Goal: Task Accomplishment & Management: Manage account settings

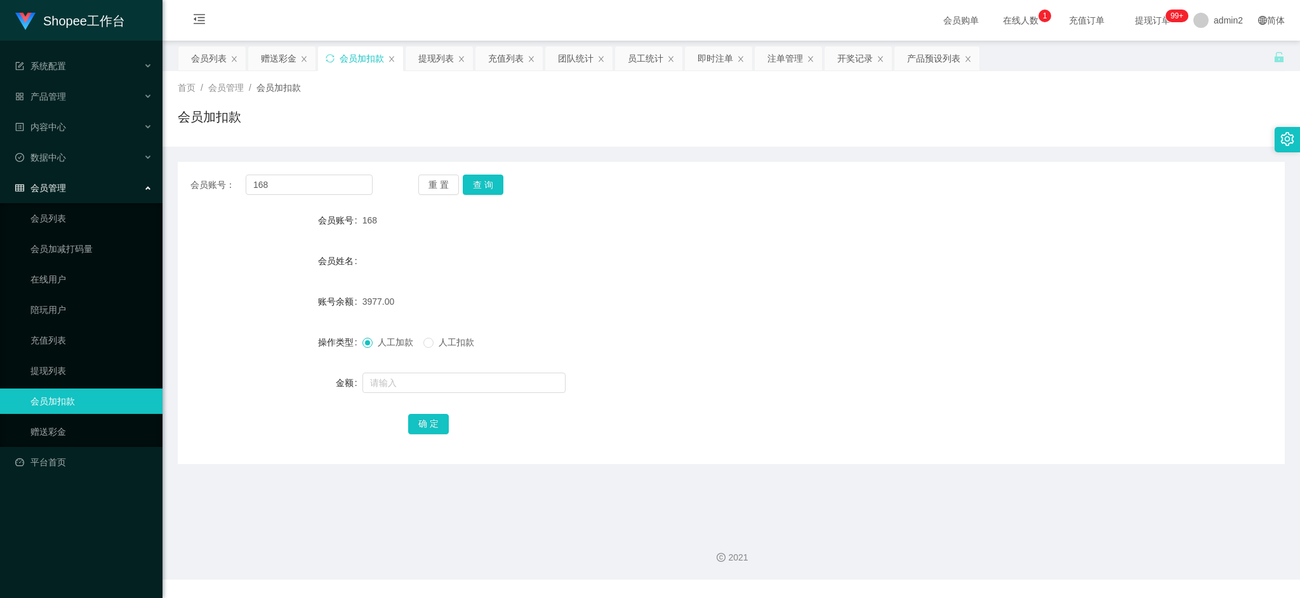
click at [1006, 531] on div "2021" at bounding box center [730, 549] width 1137 height 59
click at [273, 55] on div "赠送彩金" at bounding box center [279, 58] width 36 height 24
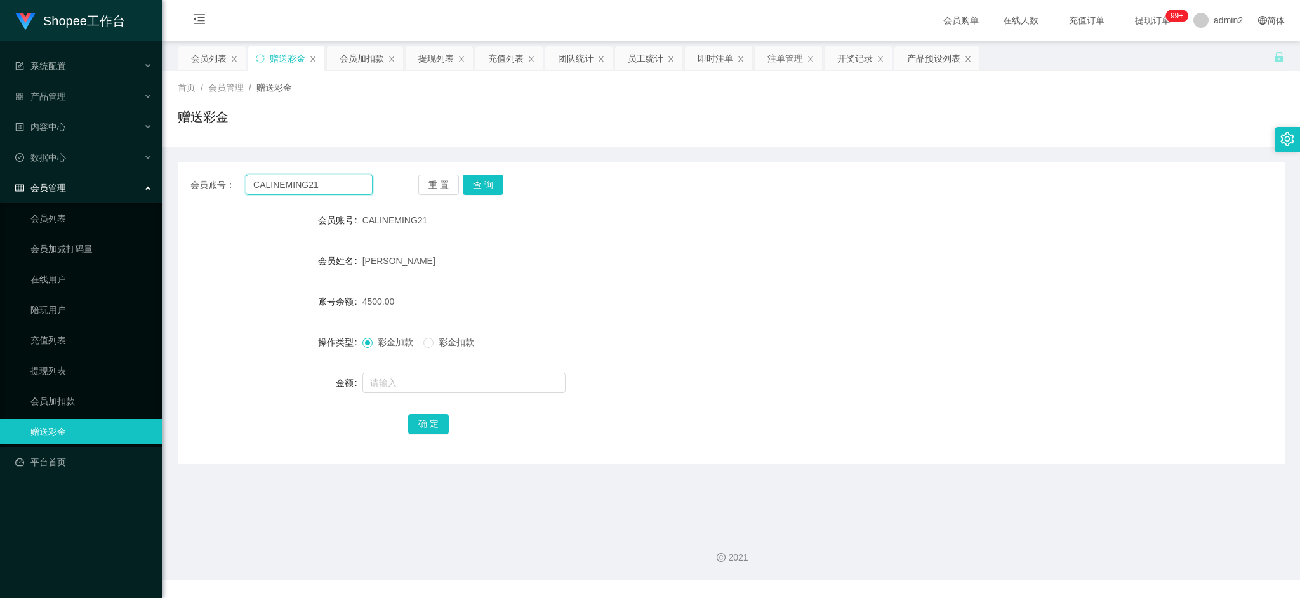
click at [315, 183] on input "CALINEMING21" at bounding box center [309, 185] width 127 height 20
drag, startPoint x: 315, startPoint y: 183, endPoint x: 419, endPoint y: 195, distance: 104.8
click at [317, 183] on input "CALINEMING21" at bounding box center [309, 185] width 127 height 20
paste input "Tiong"
type input "Tiong"
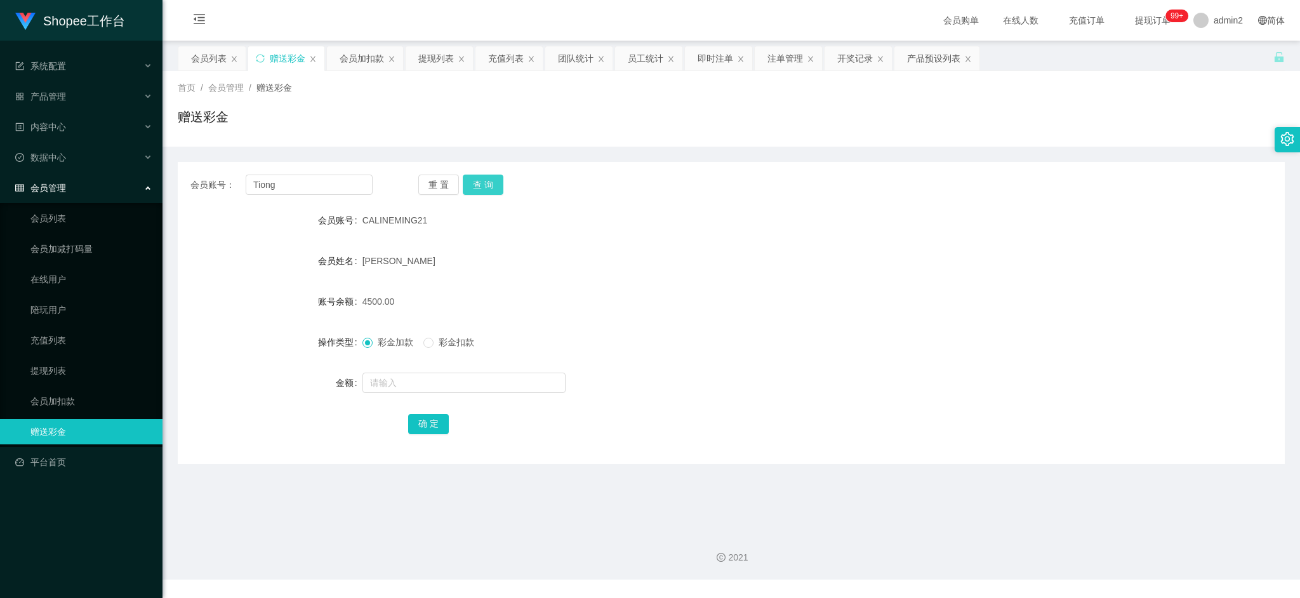
drag, startPoint x: 465, startPoint y: 187, endPoint x: 471, endPoint y: 193, distance: 9.0
click at [465, 187] on button "查 询" at bounding box center [483, 185] width 41 height 20
click at [482, 383] on input "text" at bounding box center [463, 382] width 203 height 20
type input "300"
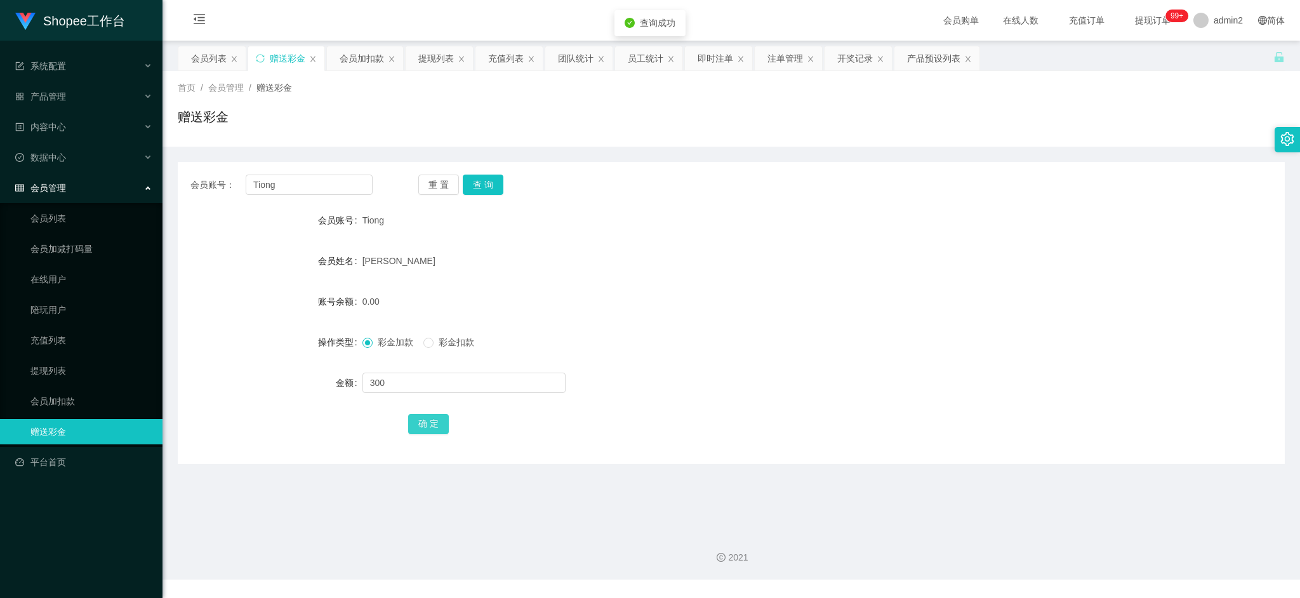
click at [428, 423] on button "确 定" at bounding box center [428, 424] width 41 height 20
click at [825, 337] on div "彩金加款 彩金扣款" at bounding box center [684, 341] width 645 height 25
click at [1019, 534] on div "2021" at bounding box center [730, 549] width 1137 height 59
click at [360, 61] on div "会员加扣款" at bounding box center [361, 58] width 44 height 24
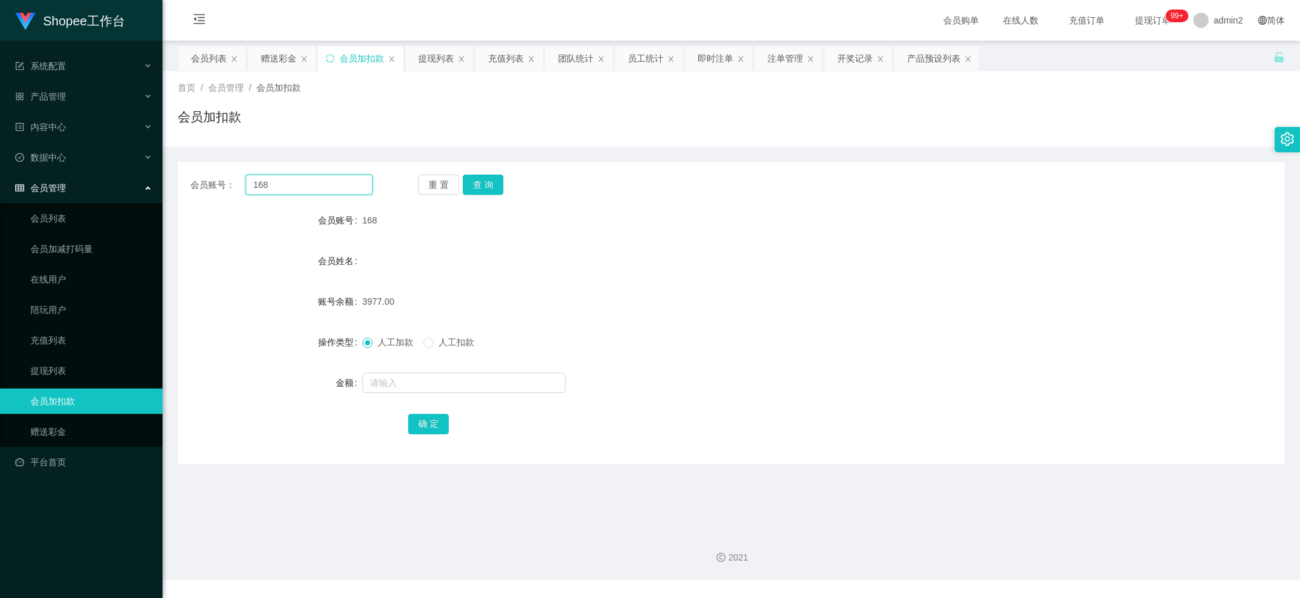
click at [341, 179] on input "168" at bounding box center [309, 185] width 127 height 20
drag, startPoint x: 341, startPoint y: 180, endPoint x: 411, endPoint y: 195, distance: 72.1
click at [347, 181] on input "168" at bounding box center [309, 185] width 127 height 20
paste input "5"
type input "5"
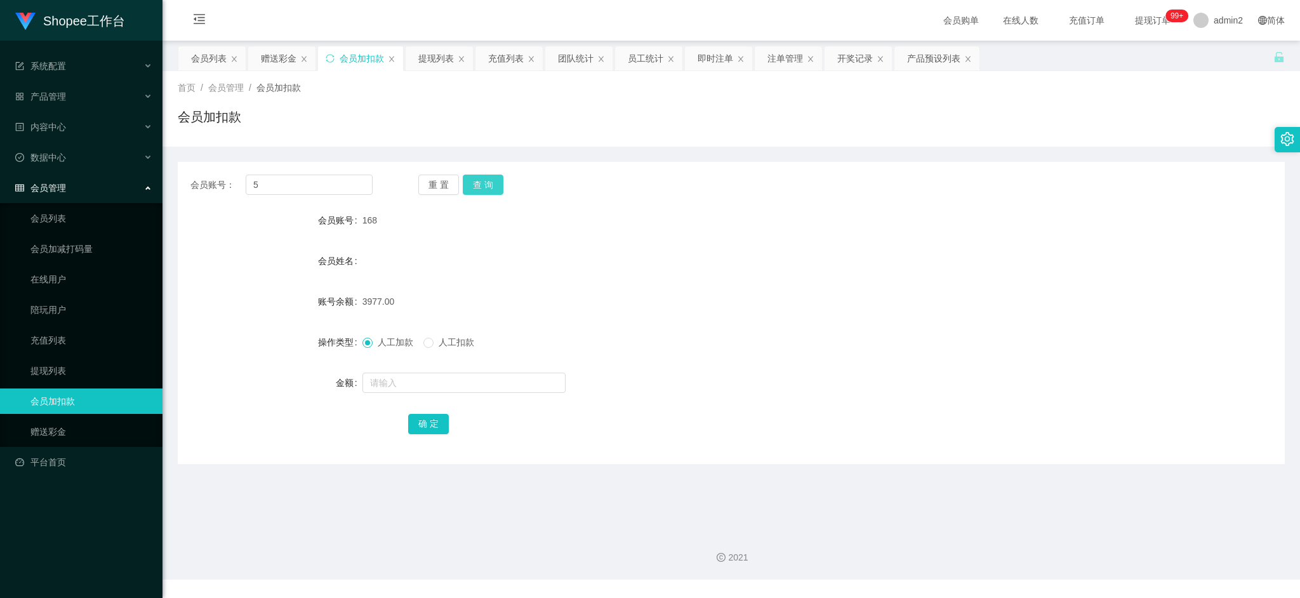
drag, startPoint x: 471, startPoint y: 181, endPoint x: 477, endPoint y: 188, distance: 9.4
click at [471, 181] on button "查 询" at bounding box center [483, 185] width 41 height 20
click at [857, 547] on div "2021" at bounding box center [730, 549] width 1137 height 59
click at [411, 385] on input "text" at bounding box center [463, 382] width 203 height 20
drag, startPoint x: 836, startPoint y: 525, endPoint x: 577, endPoint y: 398, distance: 288.6
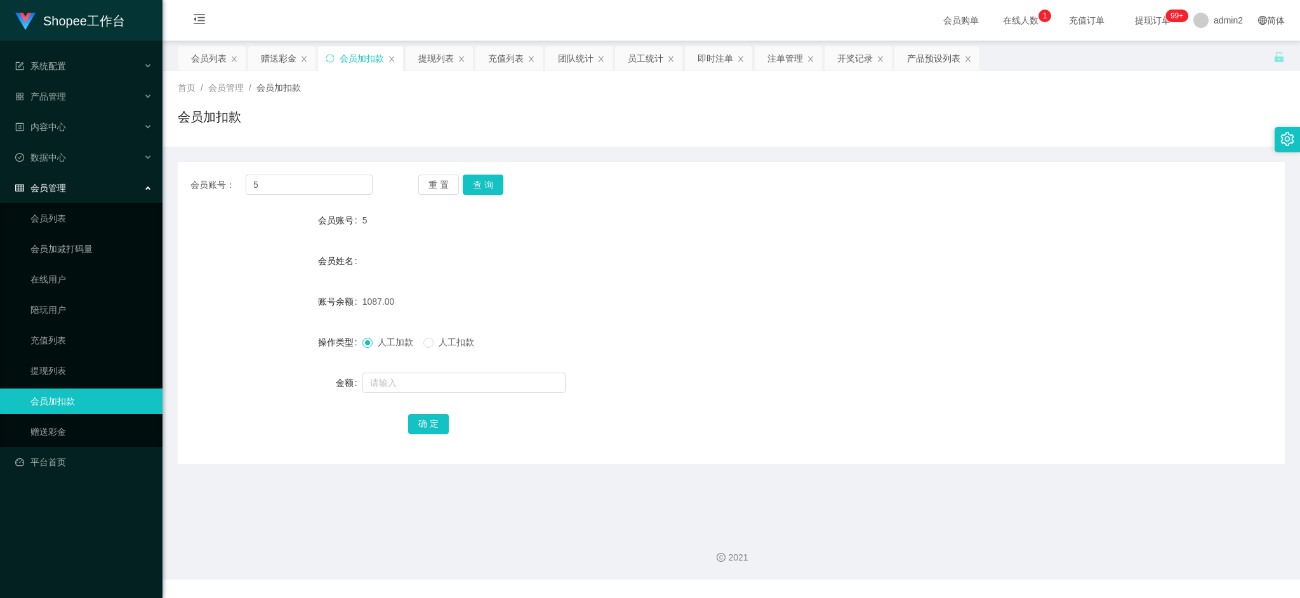
click at [836, 525] on div "2021" at bounding box center [730, 549] width 1137 height 59
click at [485, 385] on input "text" at bounding box center [463, 382] width 203 height 20
type input "55"
drag, startPoint x: 427, startPoint y: 421, endPoint x: 551, endPoint y: 399, distance: 125.7
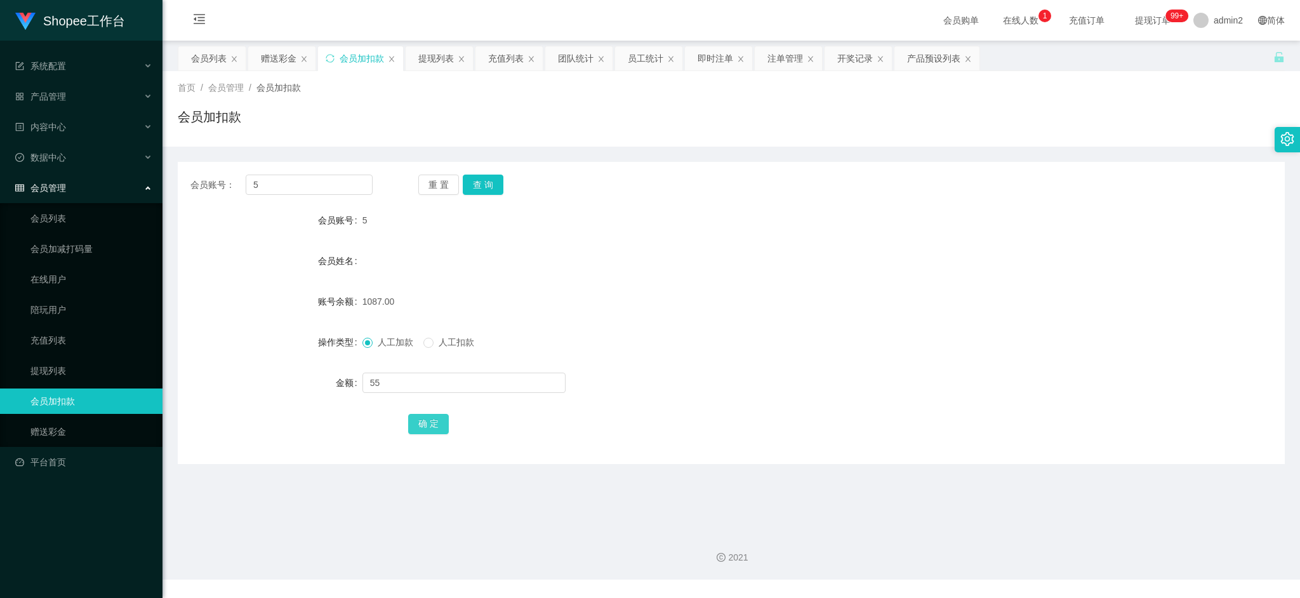
click at [427, 421] on button "确 定" at bounding box center [428, 424] width 41 height 20
drag, startPoint x: 999, startPoint y: 541, endPoint x: 945, endPoint y: 480, distance: 81.8
click at [998, 542] on div "2021" at bounding box center [730, 549] width 1137 height 59
click at [430, 56] on div "提现列表" at bounding box center [436, 58] width 36 height 24
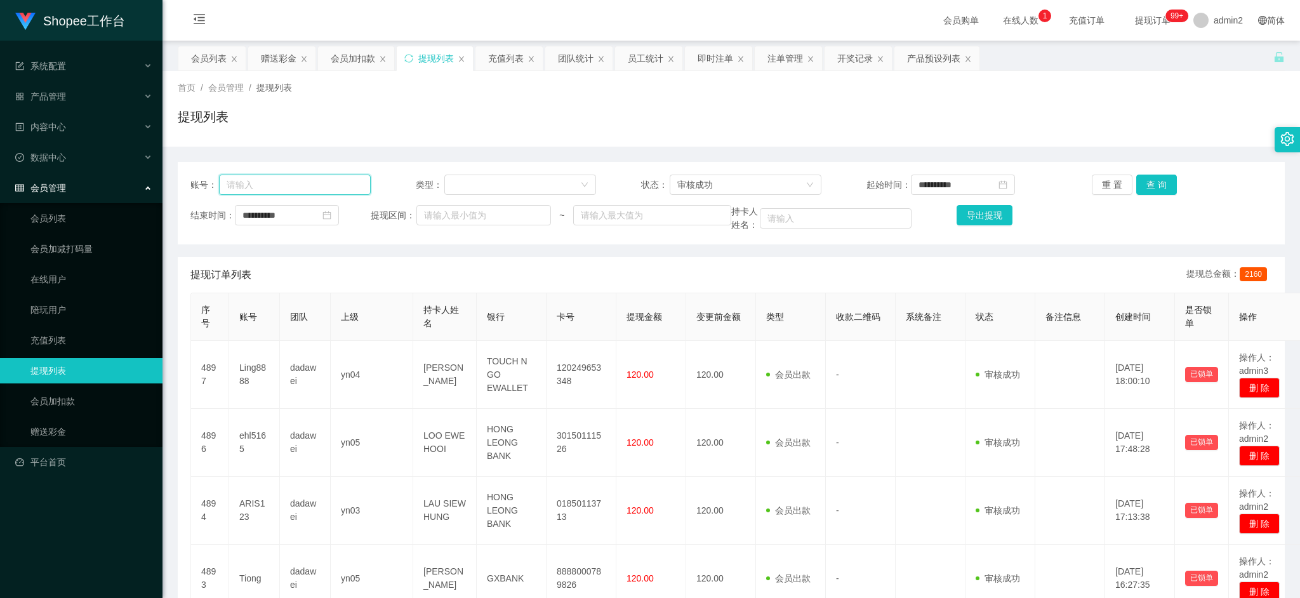
click at [341, 183] on input "text" at bounding box center [295, 185] width 152 height 20
paste input "Tiong"
type input "Tiong"
click at [305, 215] on input "**********" at bounding box center [287, 215] width 104 height 20
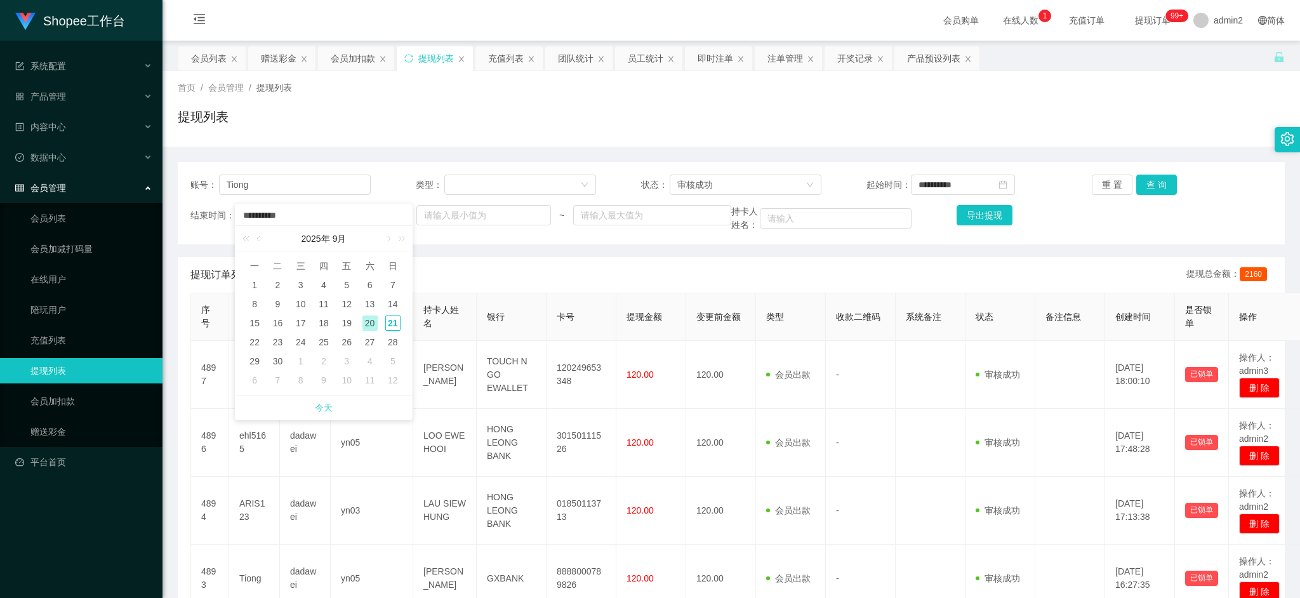
click at [327, 403] on link "今天" at bounding box center [324, 407] width 18 height 24
type input "**********"
click at [960, 171] on div "**********" at bounding box center [731, 203] width 1107 height 82
click at [968, 175] on input "**********" at bounding box center [963, 185] width 104 height 20
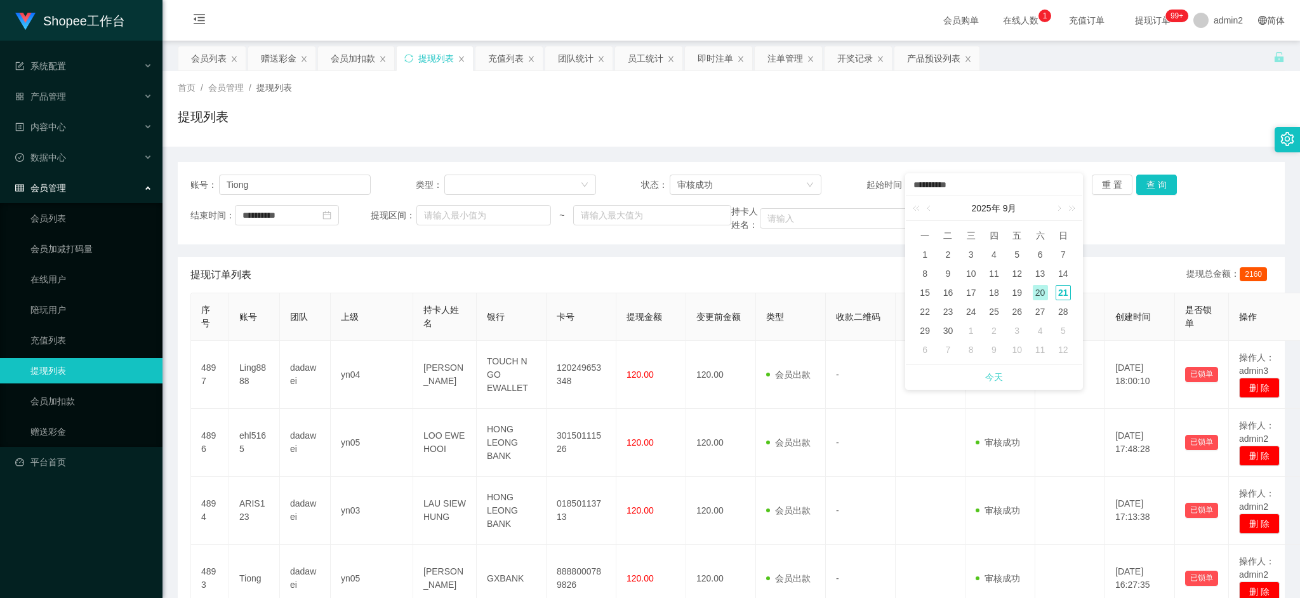
click at [996, 377] on link "今天" at bounding box center [994, 377] width 18 height 24
type input "**********"
click at [760, 181] on div "审核成功" at bounding box center [741, 184] width 128 height 19
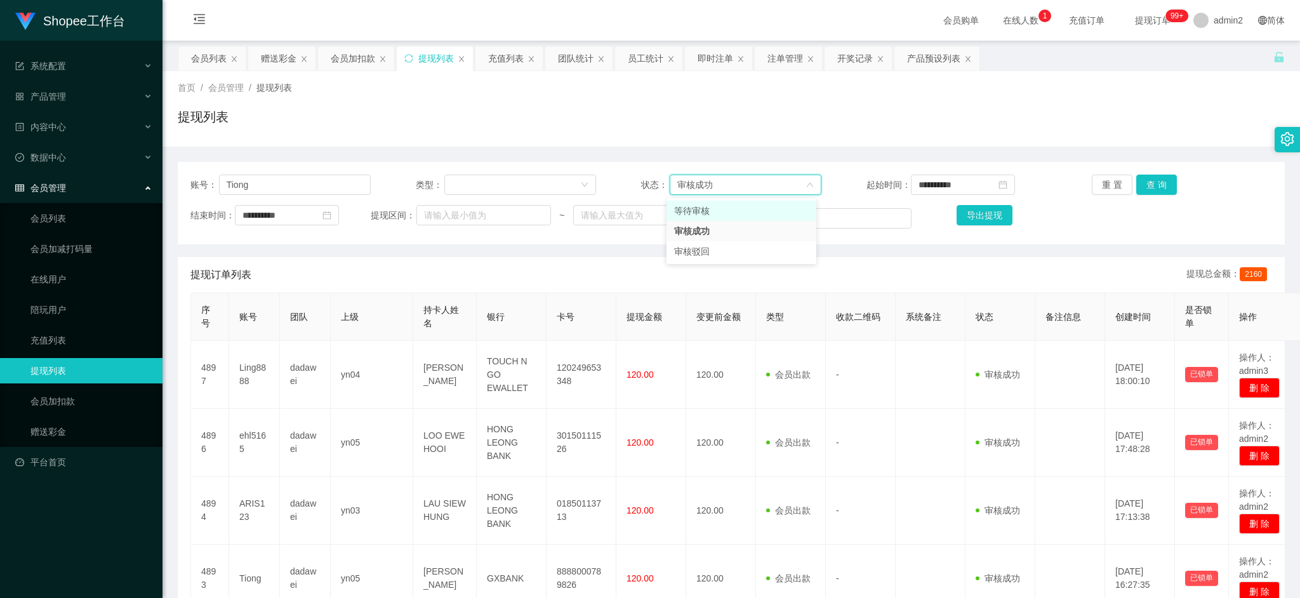
click at [713, 211] on li "等待审核" at bounding box center [741, 211] width 150 height 20
click at [1161, 180] on button "查 询" at bounding box center [1156, 185] width 41 height 20
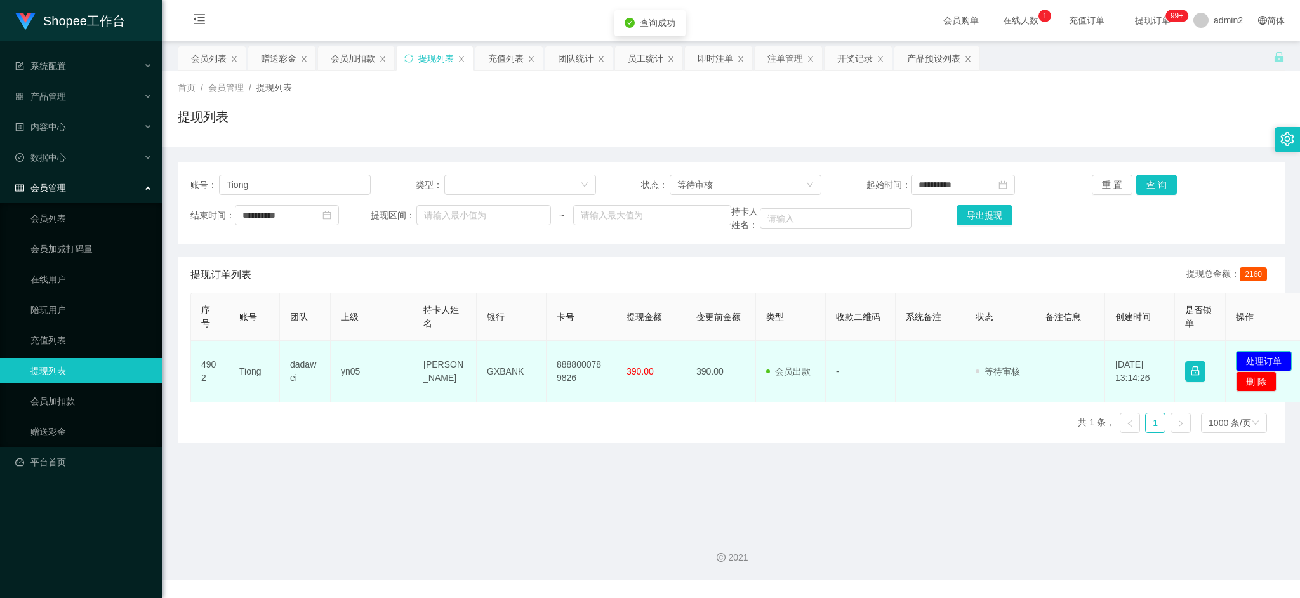
click at [1274, 356] on button "处理订单" at bounding box center [1264, 361] width 56 height 20
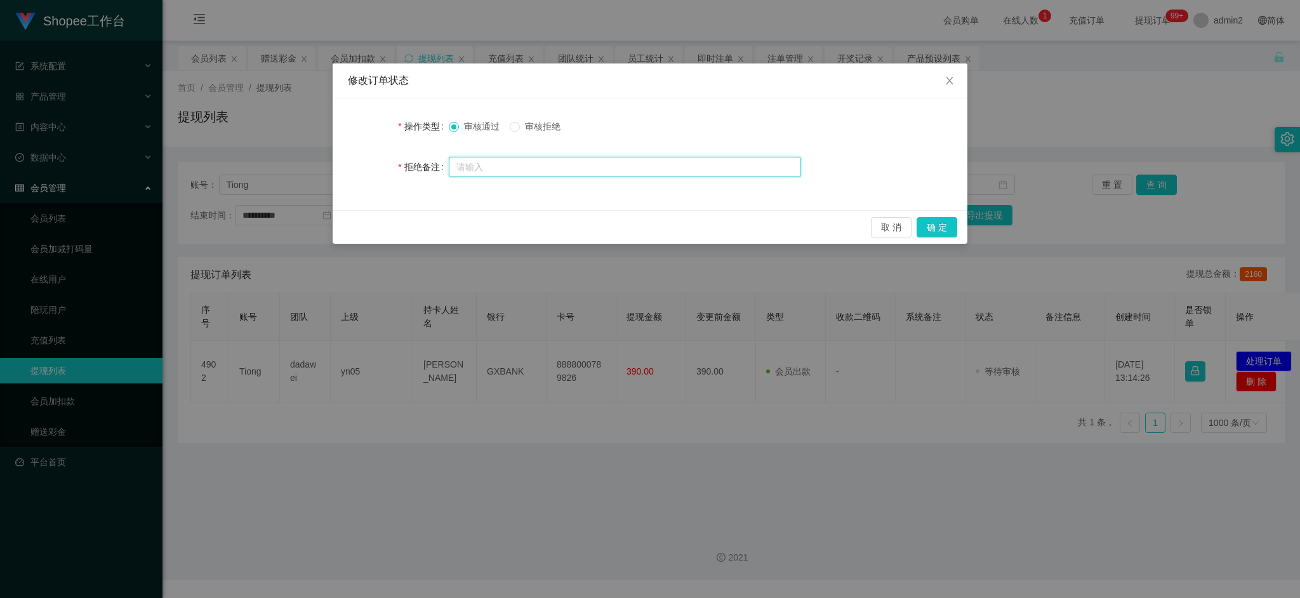
drag, startPoint x: 545, startPoint y: 169, endPoint x: 533, endPoint y: 161, distance: 14.6
click at [545, 169] on input "text" at bounding box center [625, 167] width 352 height 20
paste input "订单数据不完整，请按照数据完成后重新提交审核"
type input "订单数据不完整，请按照数据完成后重新提交审核"
click at [516, 133] on label "审核拒绝" at bounding box center [538, 126] width 56 height 13
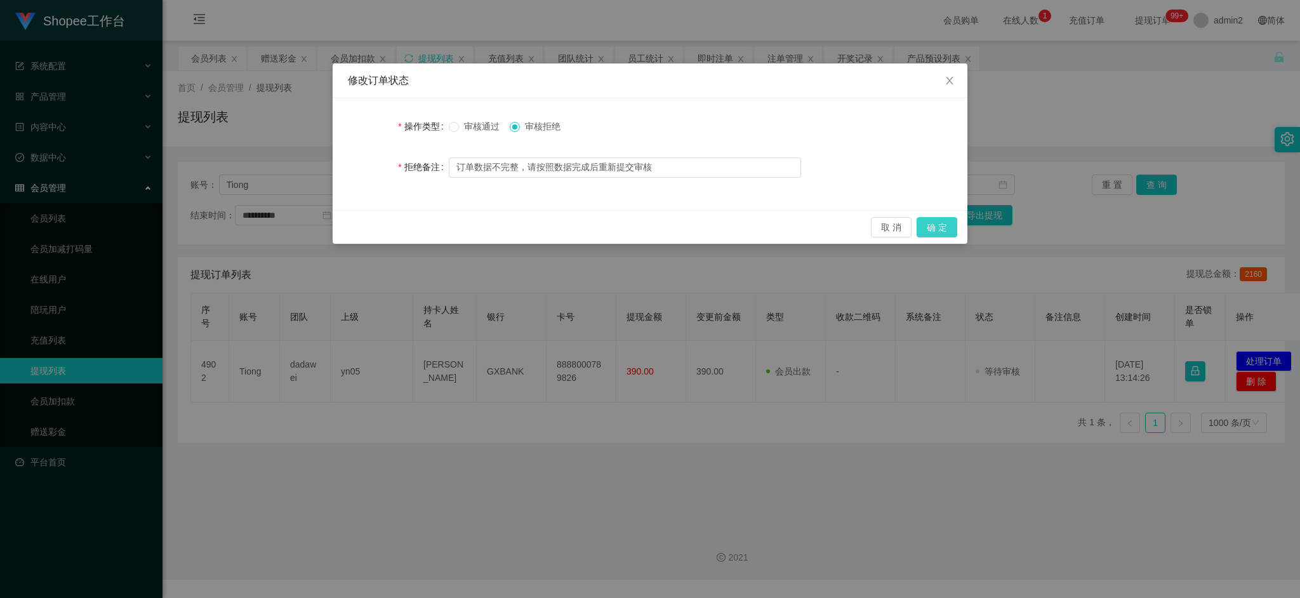
click at [931, 228] on button "确 定" at bounding box center [936, 227] width 41 height 20
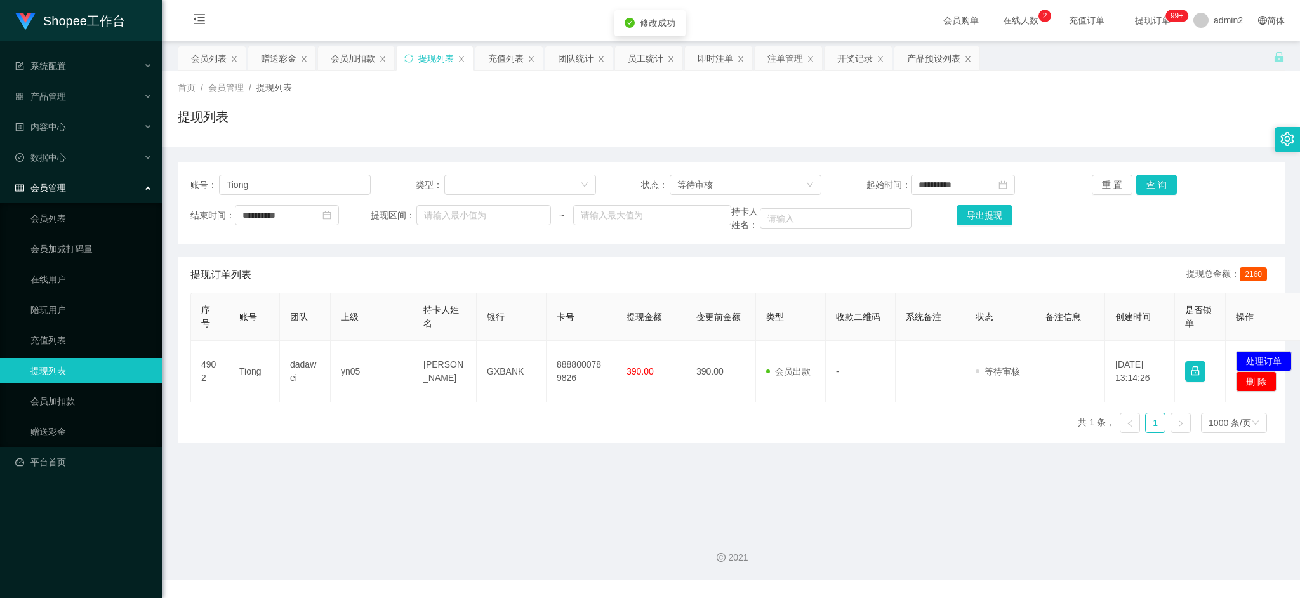
click at [790, 465] on div "修改订单状态 操作类型 审核通过 审核拒绝 拒绝备注 取 消 确 定" at bounding box center [650, 299] width 1300 height 598
